Goal: Browse casually

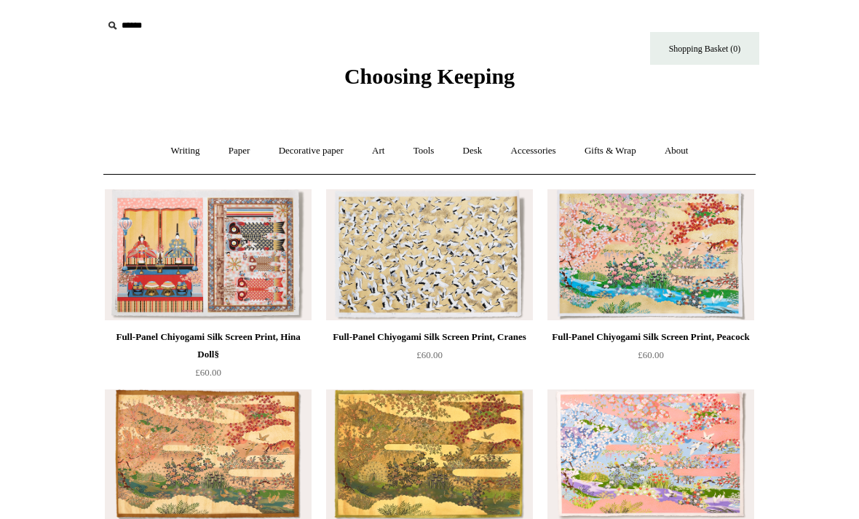
click at [148, 337] on div "Full-Panel Chiyogami Silk Screen Print, Hina Doll§" at bounding box center [207, 345] width 199 height 35
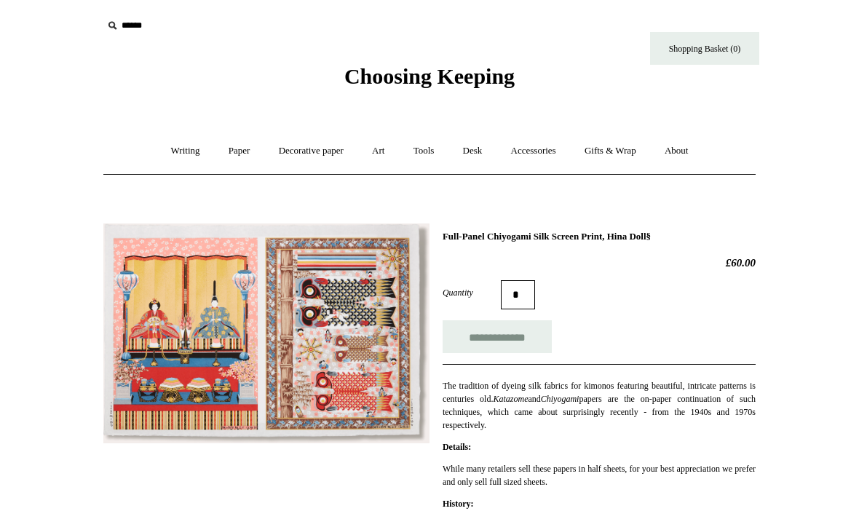
click at [303, 147] on link "Decorative paper +" at bounding box center [311, 151] width 91 height 39
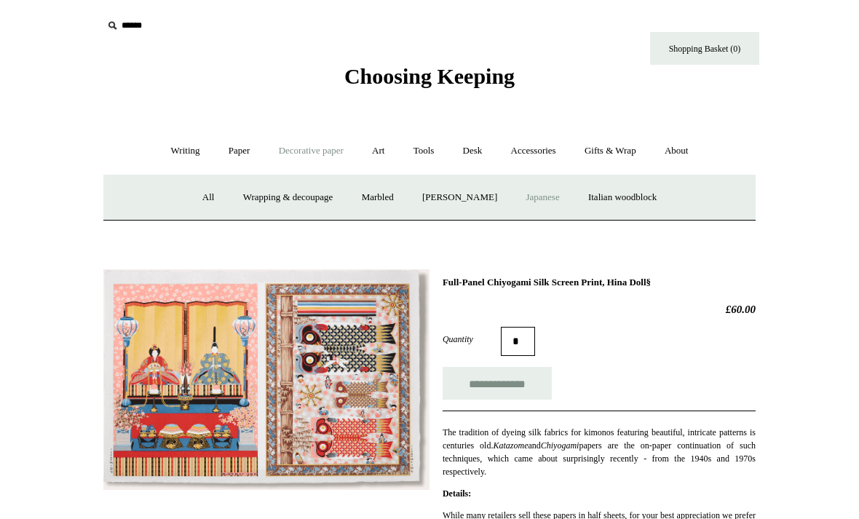
click at [443, 204] on link "[PERSON_NAME]" at bounding box center [459, 197] width 101 height 39
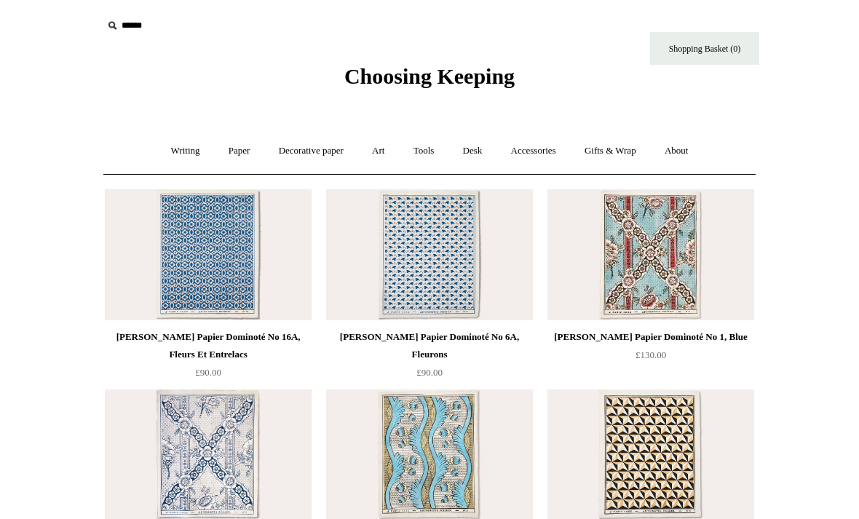
click at [386, 149] on link "Art +" at bounding box center [378, 151] width 39 height 39
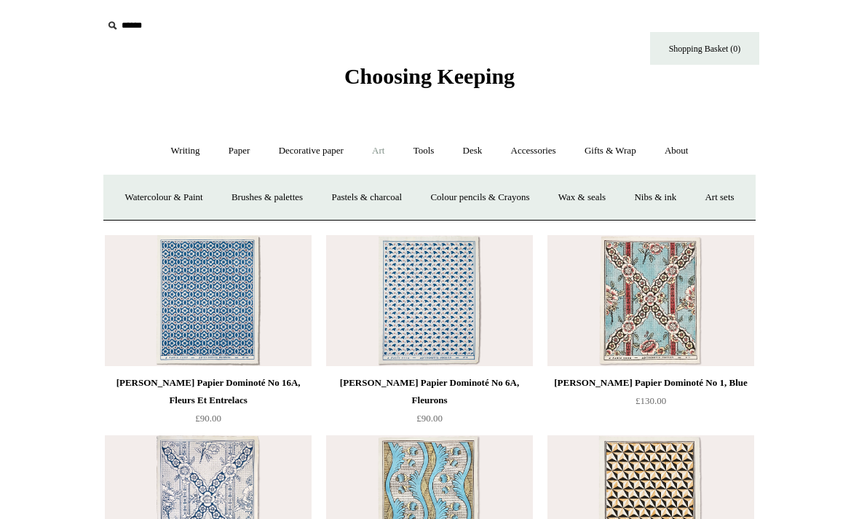
click at [154, 185] on link "Watercolour & Paint" at bounding box center [163, 197] width 104 height 39
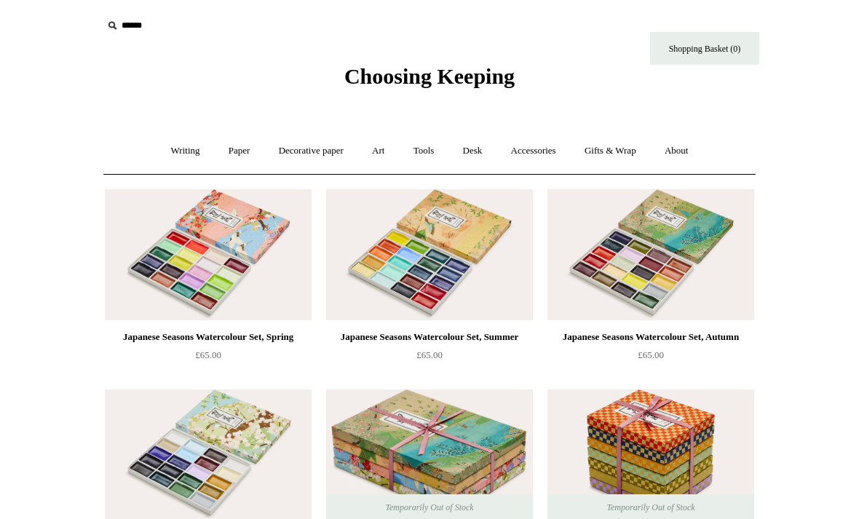
click at [386, 141] on link "Art +" at bounding box center [378, 151] width 39 height 39
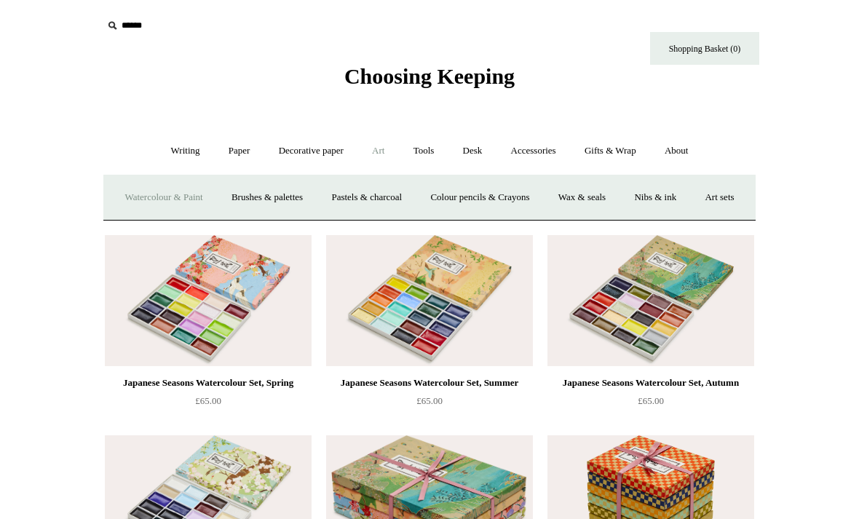
click at [691, 217] on link "Art sets" at bounding box center [718, 197] width 55 height 39
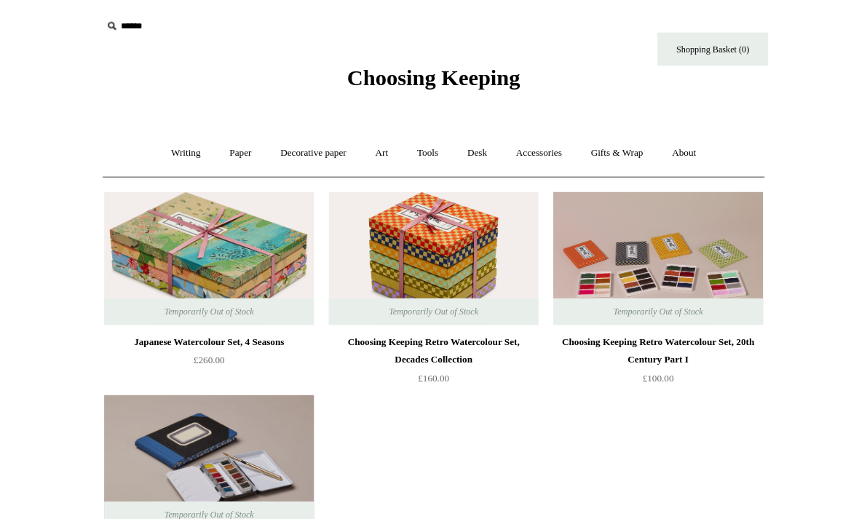
click at [484, 148] on link "Desk +" at bounding box center [473, 151] width 46 height 39
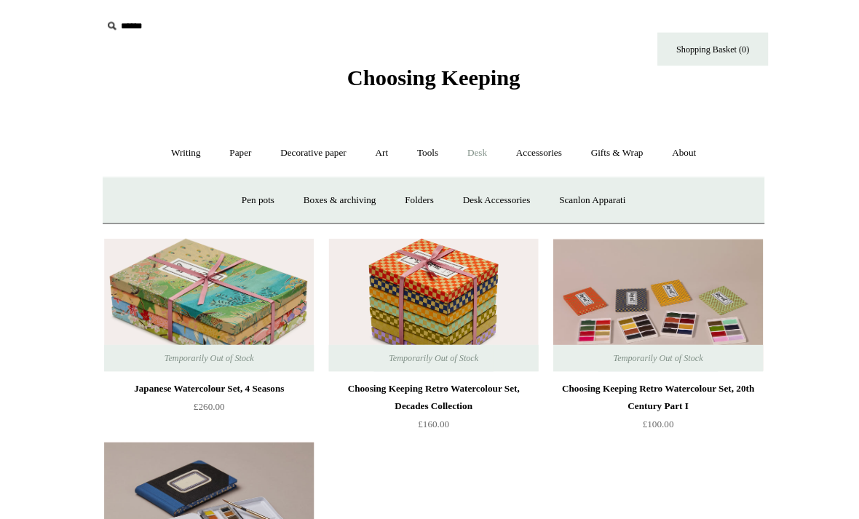
click at [614, 201] on link "Scanlon Apparati" at bounding box center [586, 197] width 92 height 39
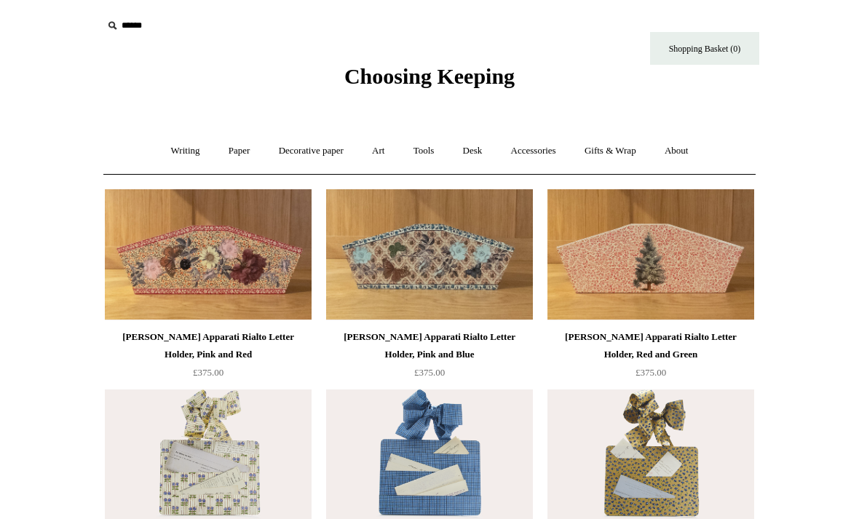
click at [530, 150] on link "Accessories +" at bounding box center [533, 151] width 71 height 39
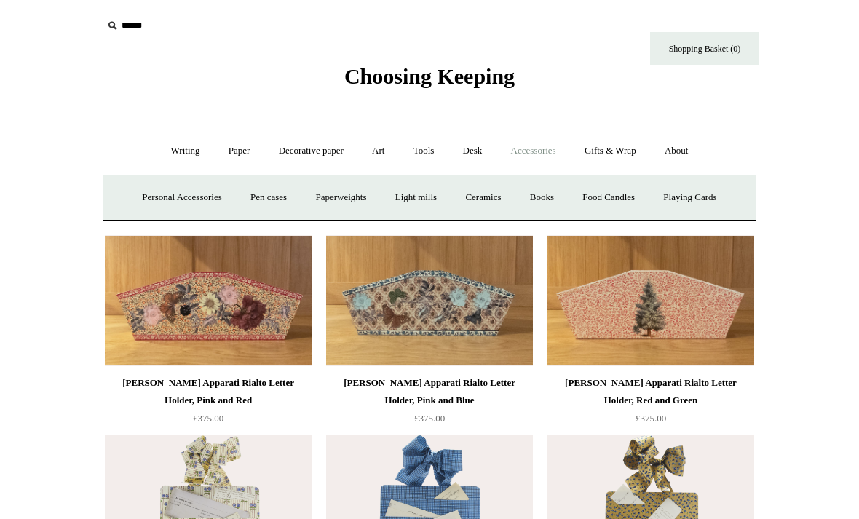
click at [484, 148] on link "Desk +" at bounding box center [473, 151] width 46 height 39
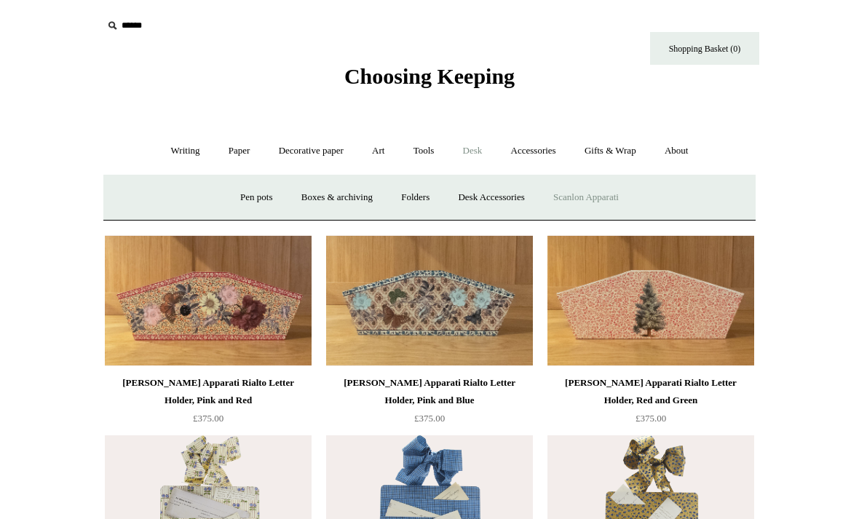
click at [338, 201] on link "Boxes & archiving" at bounding box center [337, 197] width 98 height 39
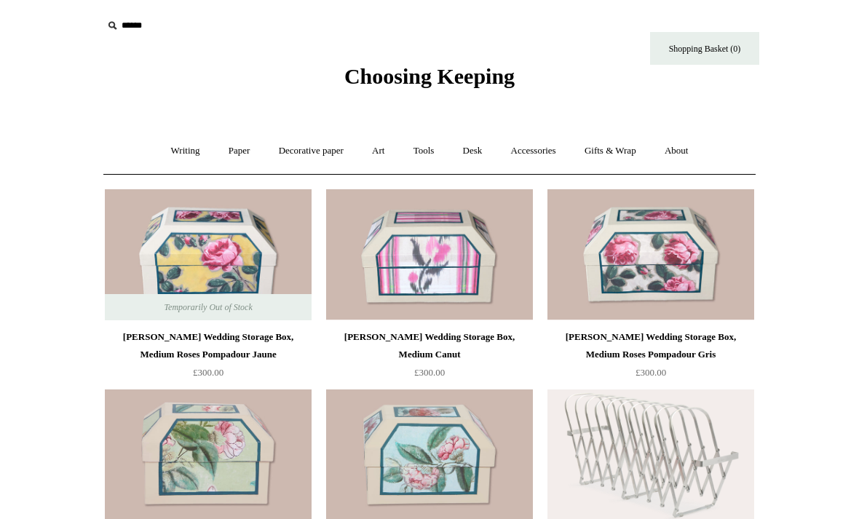
click at [544, 141] on link "Accessories +" at bounding box center [533, 151] width 71 height 39
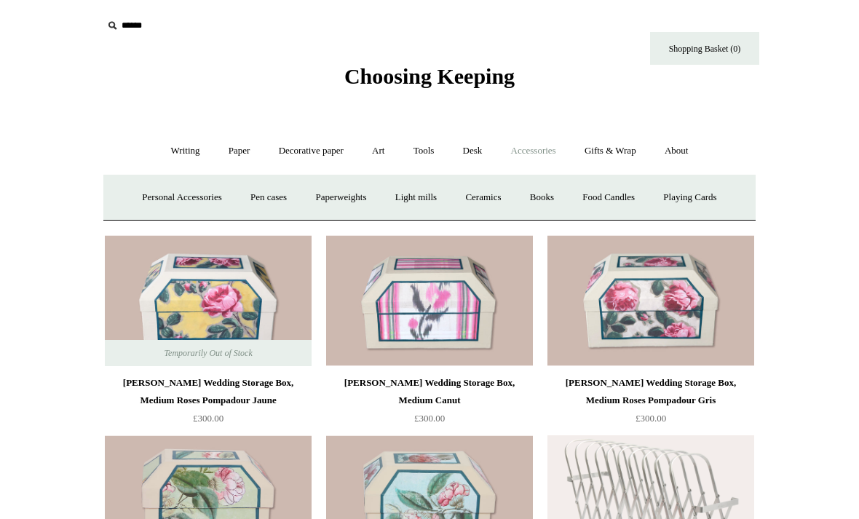
click at [699, 199] on link "Playing Cards" at bounding box center [689, 197] width 79 height 39
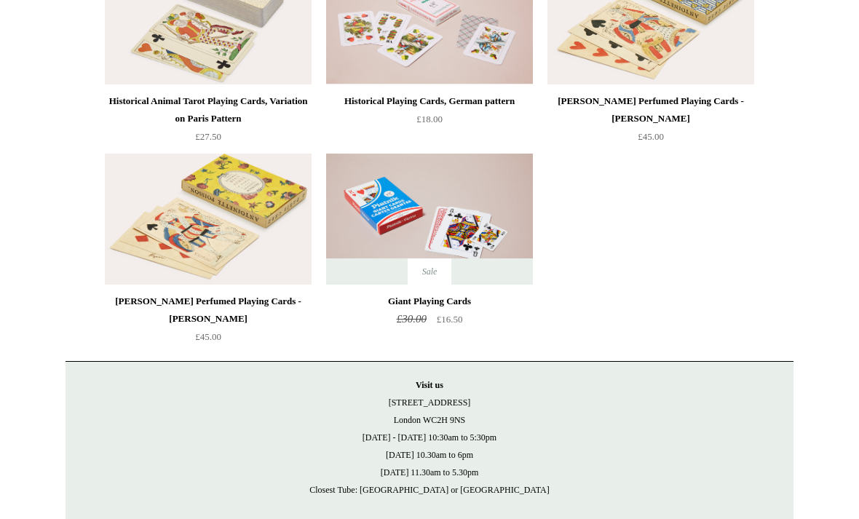
scroll to position [459, 0]
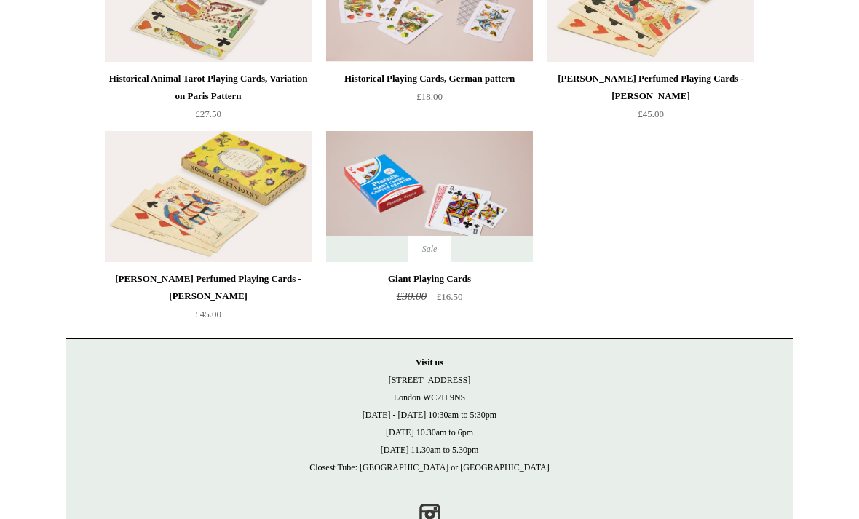
click at [434, 292] on div "Giant Playing Cards £30.00 £16.50" at bounding box center [429, 288] width 207 height 36
